Goal: Information Seeking & Learning: Find specific fact

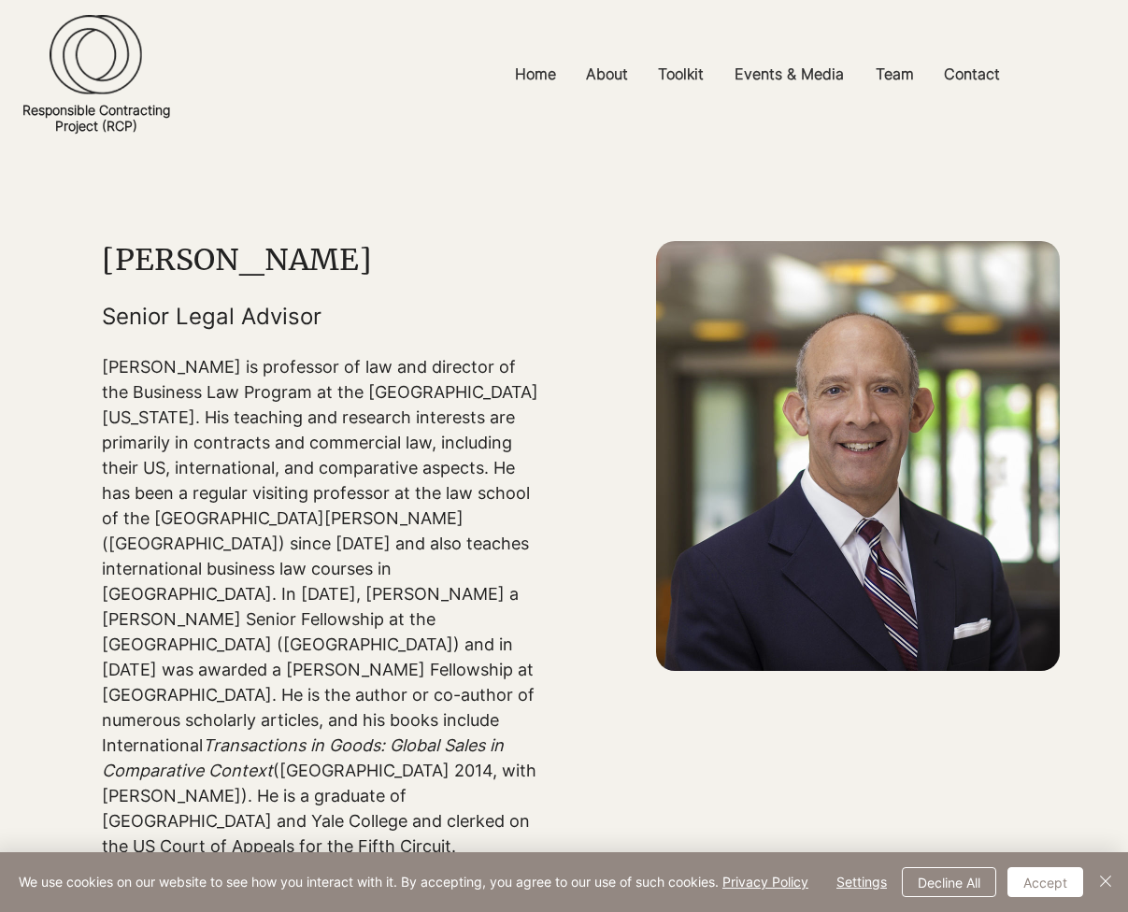
click at [276, 703] on p "[PERSON_NAME] is professor of law and director of the Business Law Program at t…" at bounding box center [321, 606] width 439 height 504
click at [519, 278] on h1 "[PERSON_NAME]" at bounding box center [321, 259] width 439 height 37
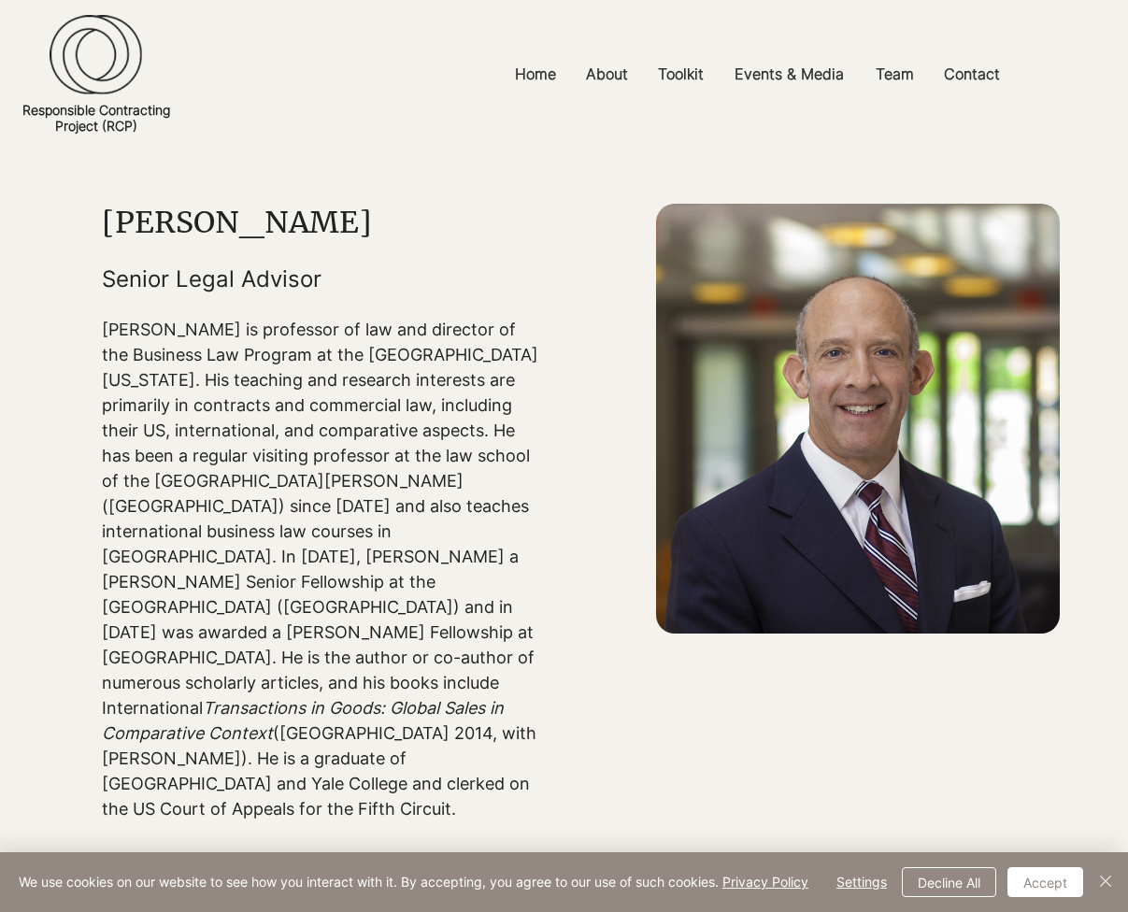
scroll to position [43, 0]
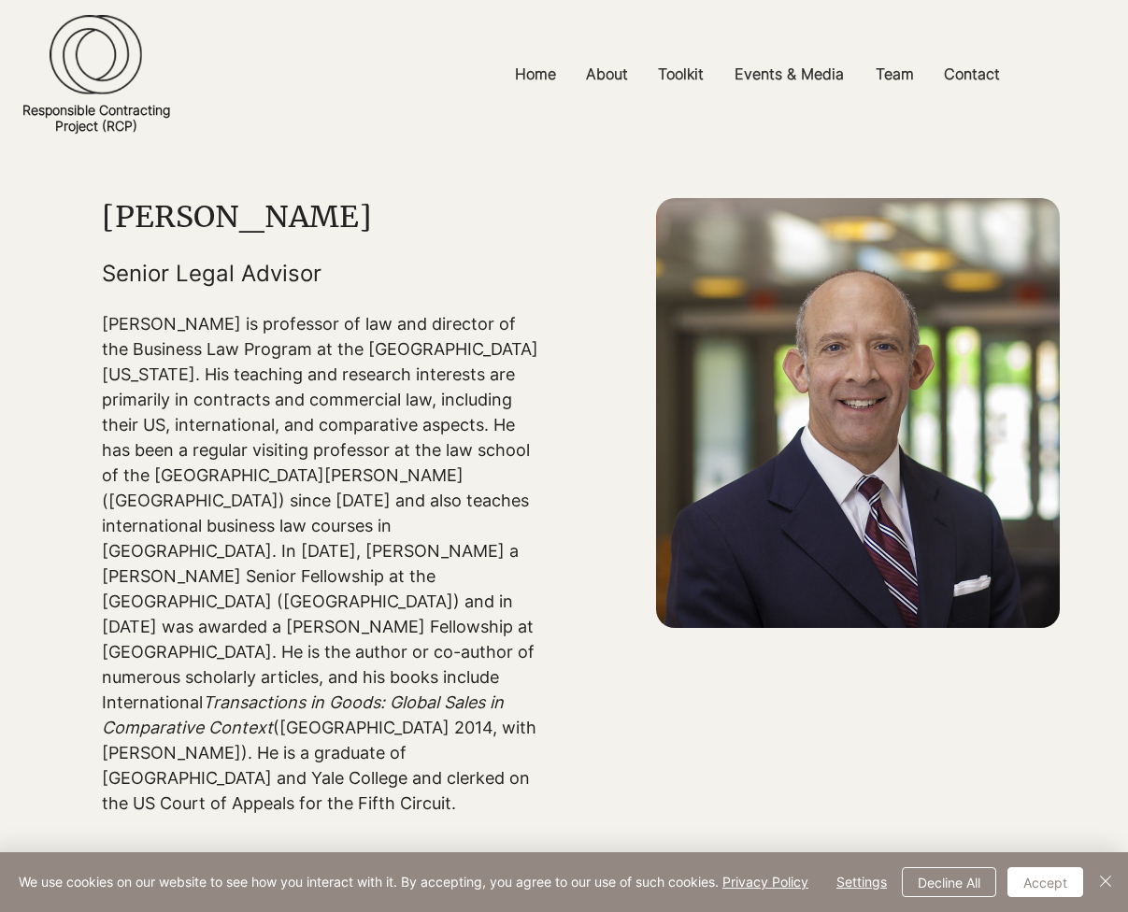
click at [471, 419] on p "[PERSON_NAME] is professor of law and director of the Business Law Program at t…" at bounding box center [321, 563] width 439 height 504
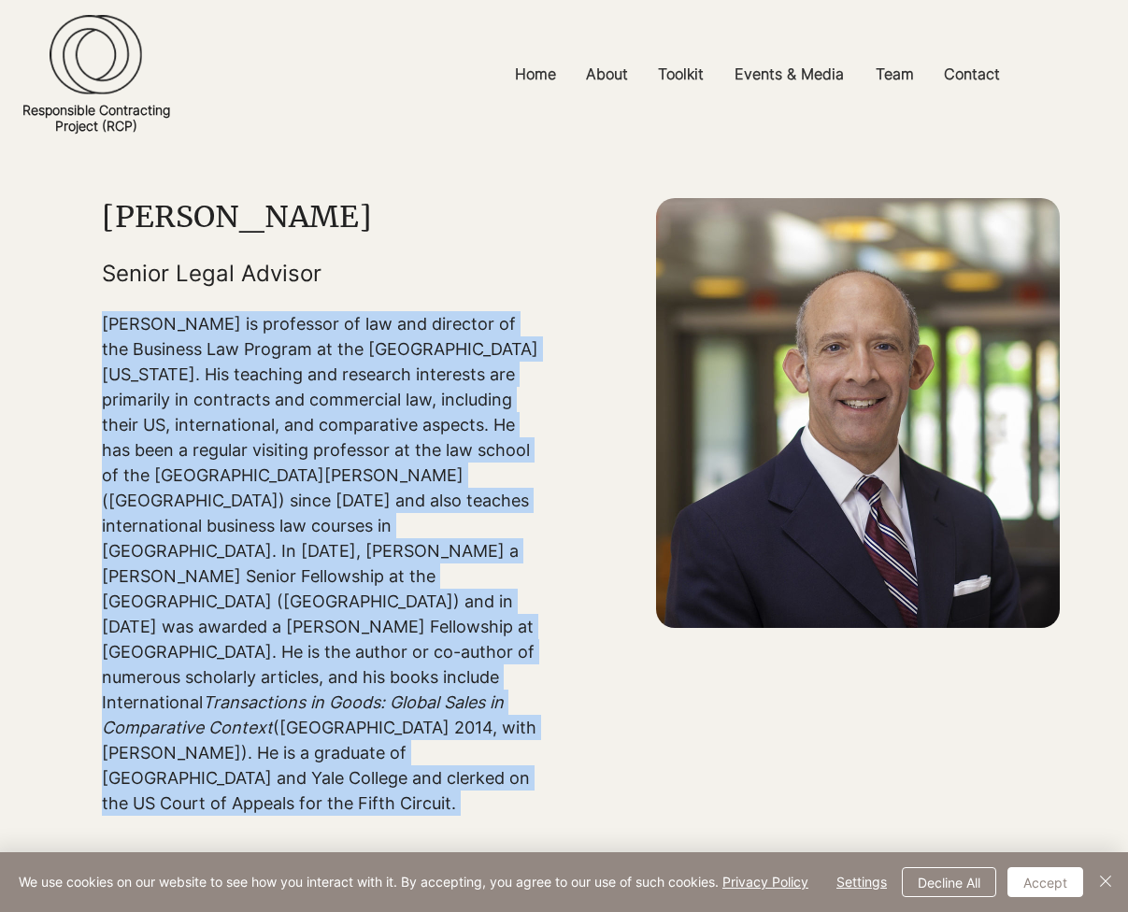
click at [461, 437] on p "[PERSON_NAME] is professor of law and director of the Business Law Program at t…" at bounding box center [321, 563] width 439 height 504
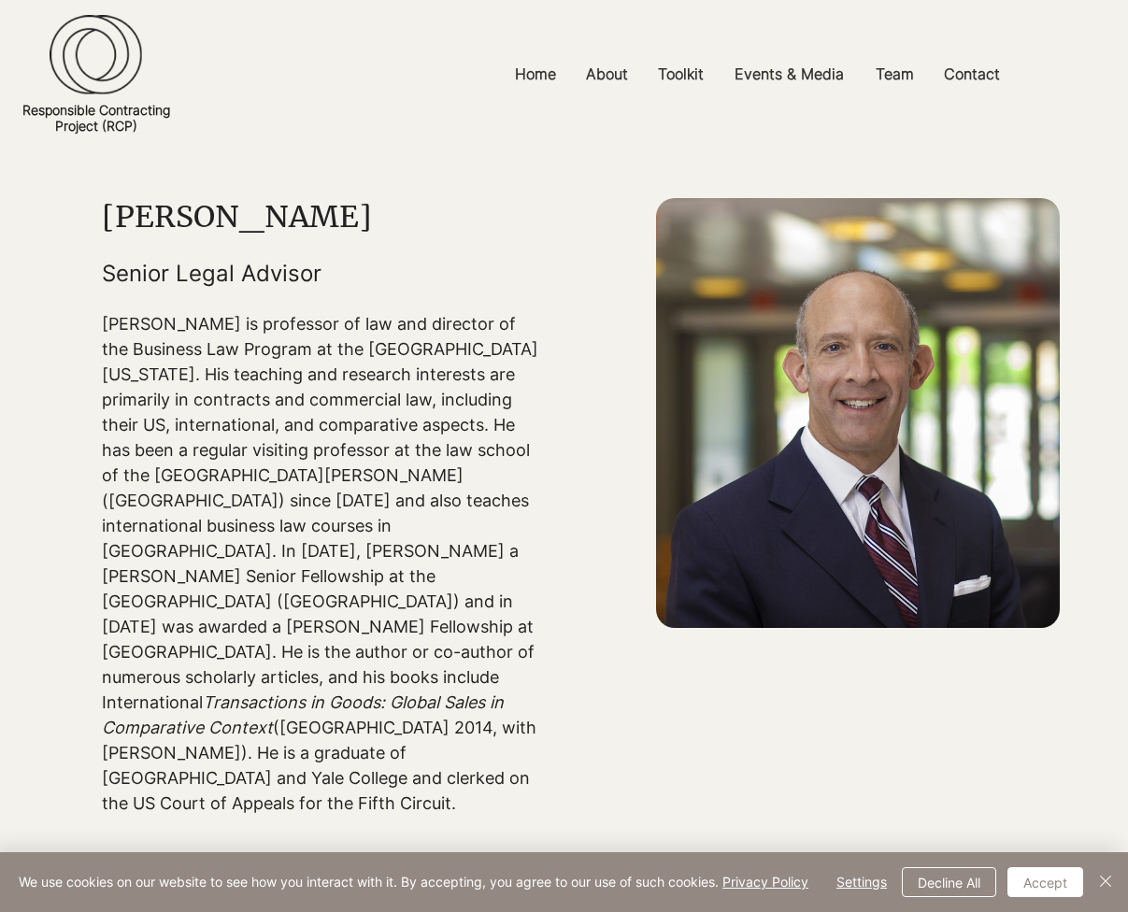
click at [448, 517] on p "[PERSON_NAME] is professor of law and director of the Business Law Program at t…" at bounding box center [321, 563] width 439 height 504
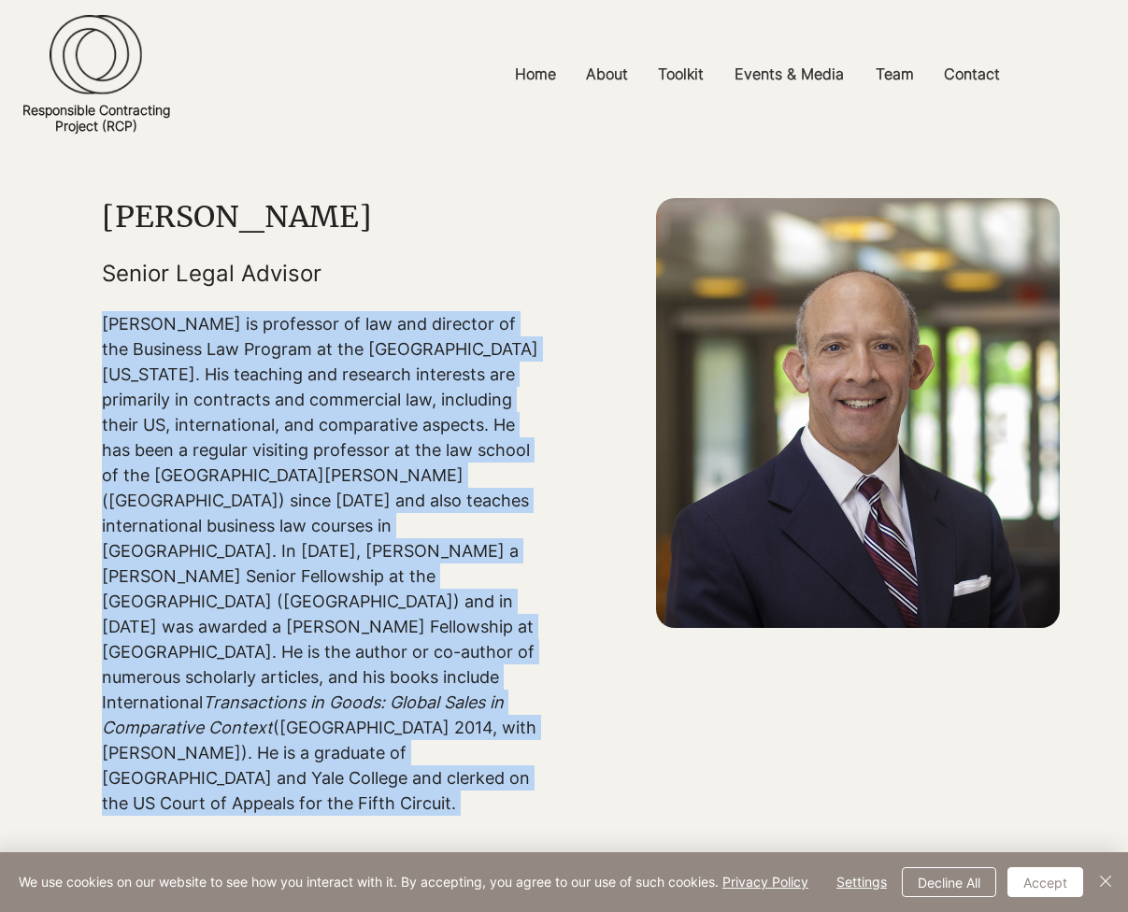
click at [442, 558] on p "[PERSON_NAME] is professor of law and director of the Business Law Program at t…" at bounding box center [321, 563] width 439 height 504
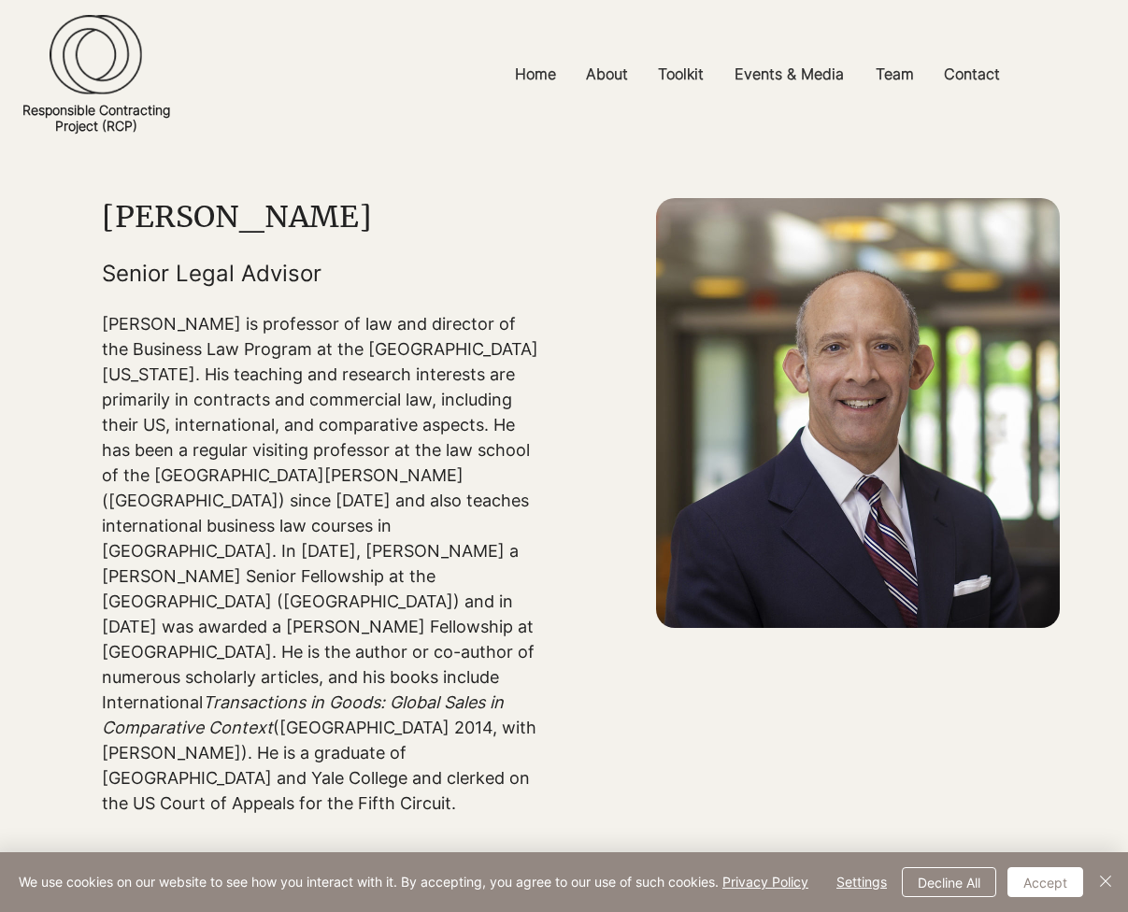
click at [442, 558] on p "[PERSON_NAME] is professor of law and director of the Business Law Program at t…" at bounding box center [321, 563] width 439 height 504
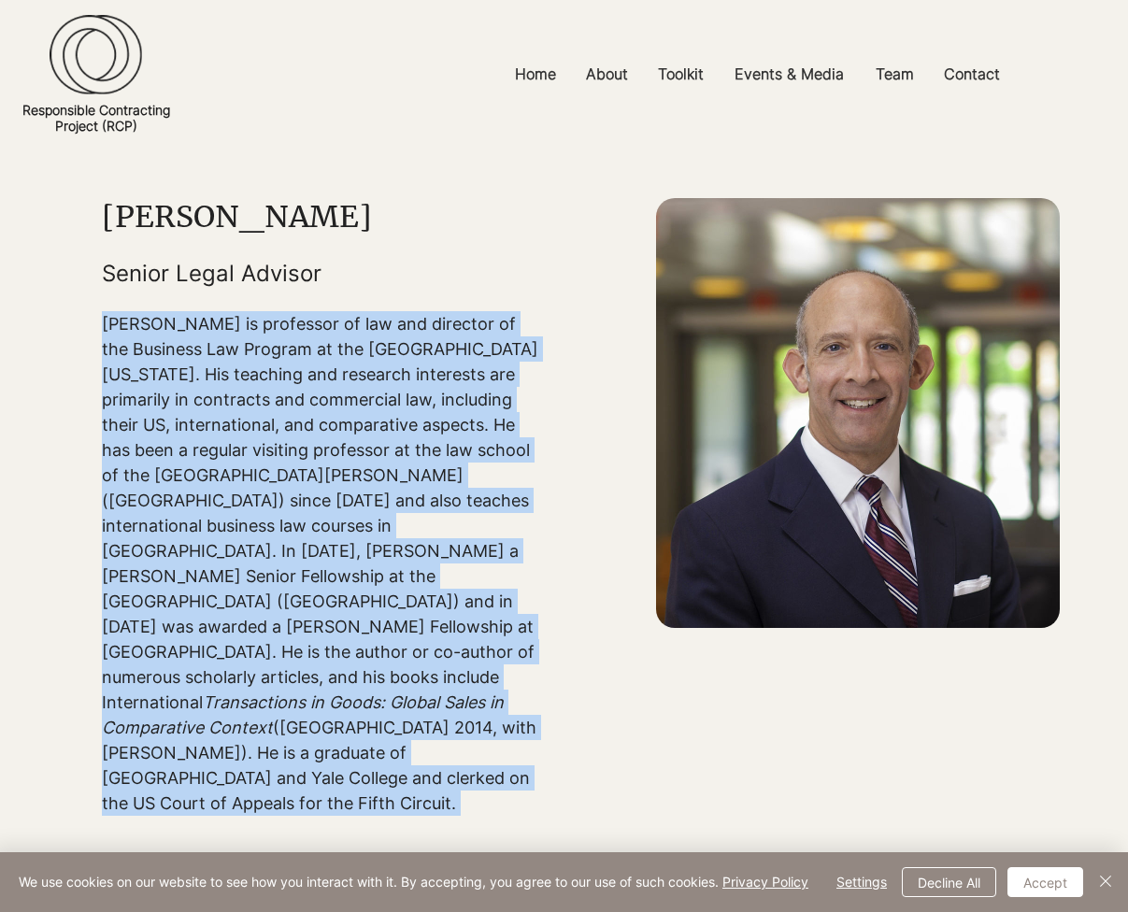
click at [436, 584] on p "[PERSON_NAME] is professor of law and director of the Business Law Program at t…" at bounding box center [321, 563] width 439 height 504
